Goal: Information Seeking & Learning: Find specific fact

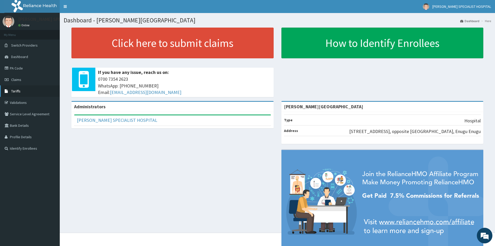
click at [16, 91] on span "Tariffs" at bounding box center [15, 91] width 9 height 5
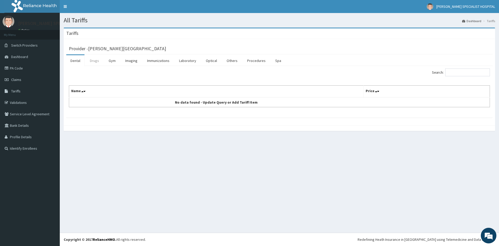
click at [94, 61] on link "Drugs" at bounding box center [94, 60] width 17 height 11
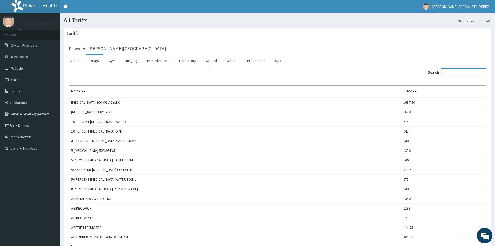
click at [459, 72] on input "Search:" at bounding box center [464, 72] width 45 height 8
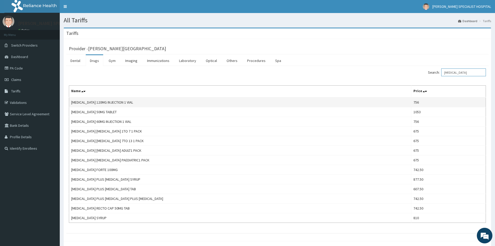
type input "ARTESUNATE"
click at [120, 101] on td "ARTESUNATE 120MG INJECTION 1 VIAL" at bounding box center [240, 102] width 343 height 10
click at [110, 113] on td "ARTESUNATE 50MG TABLET" at bounding box center [240, 112] width 343 height 10
click at [341, 113] on td "ARTESUNATE 50MG TABLET" at bounding box center [240, 112] width 343 height 10
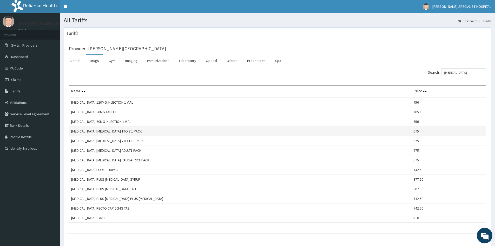
drag, startPoint x: 128, startPoint y: 122, endPoint x: 190, endPoint y: 127, distance: 61.8
click at [134, 123] on td "ARTESUNATE 60MG INJECTION 1 VIAL" at bounding box center [240, 122] width 343 height 10
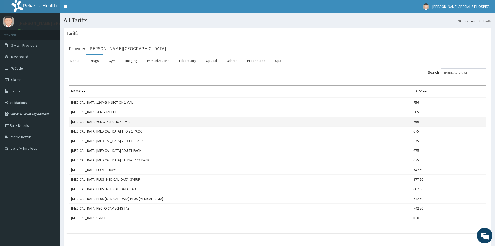
drag, startPoint x: 114, startPoint y: 122, endPoint x: 157, endPoint y: 126, distance: 43.1
click at [135, 124] on td "ARTESUNATE 60MG INJECTION 1 VIAL" at bounding box center [240, 122] width 343 height 10
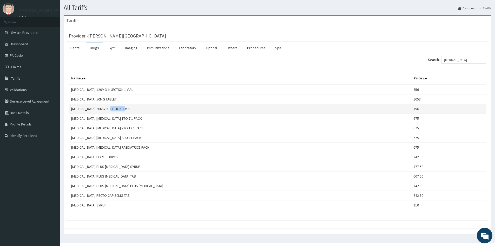
scroll to position [23, 0]
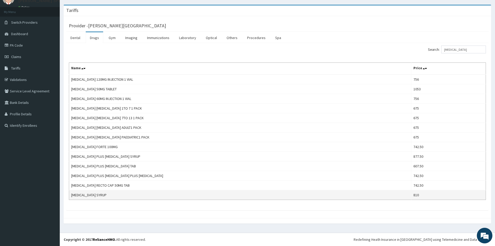
click at [107, 196] on td "ARTESUNATE SYRUP" at bounding box center [240, 195] width 343 height 10
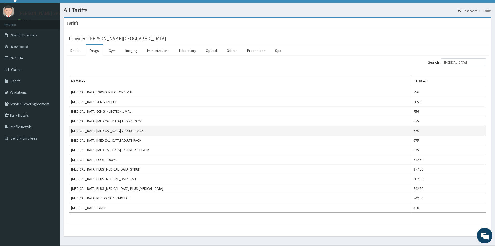
scroll to position [0, 0]
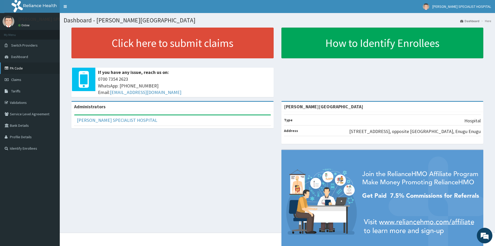
click at [16, 67] on link "PA Code" at bounding box center [30, 67] width 60 height 11
